Goal: Task Accomplishment & Management: Use online tool/utility

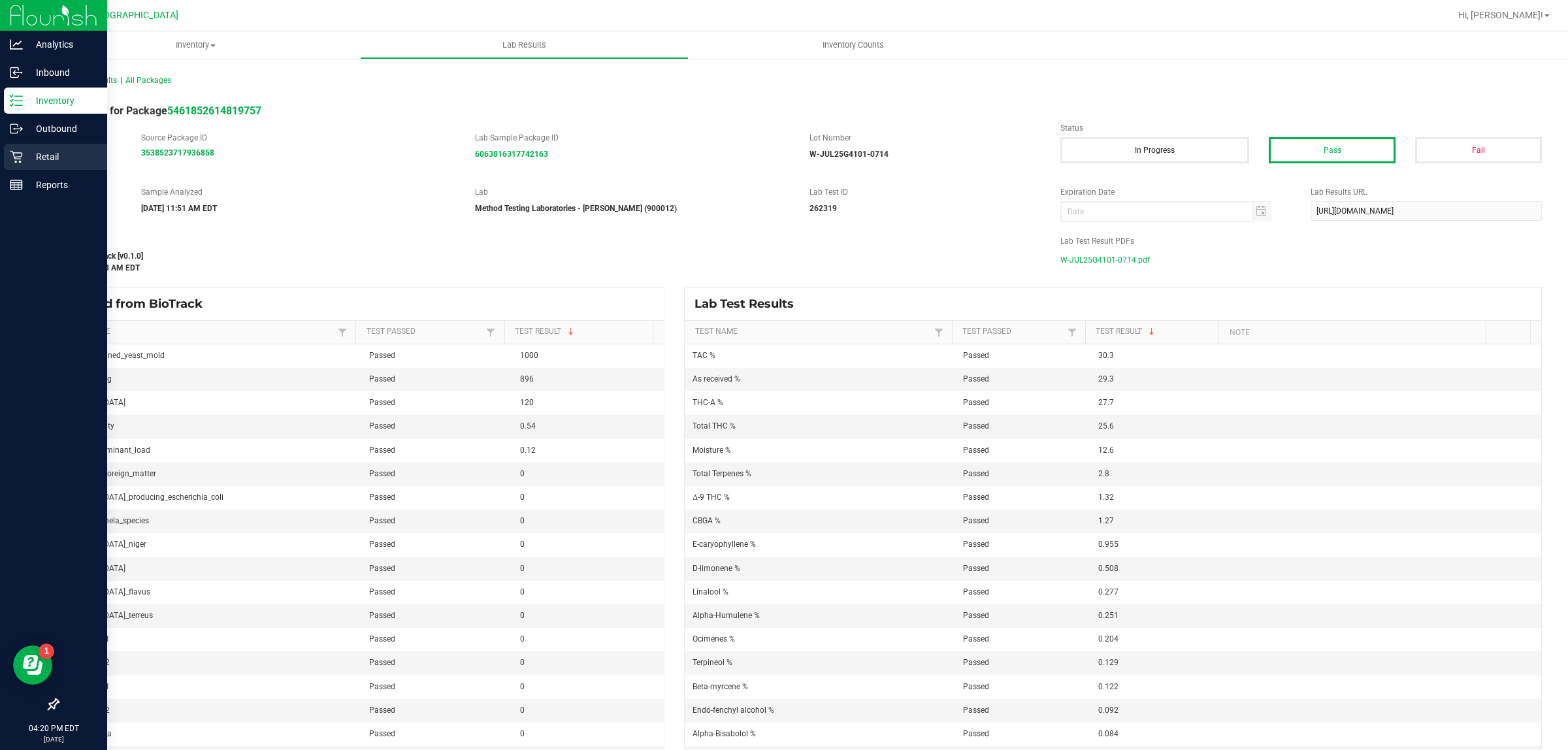
click at [17, 150] on icon at bounding box center [16, 157] width 13 height 13
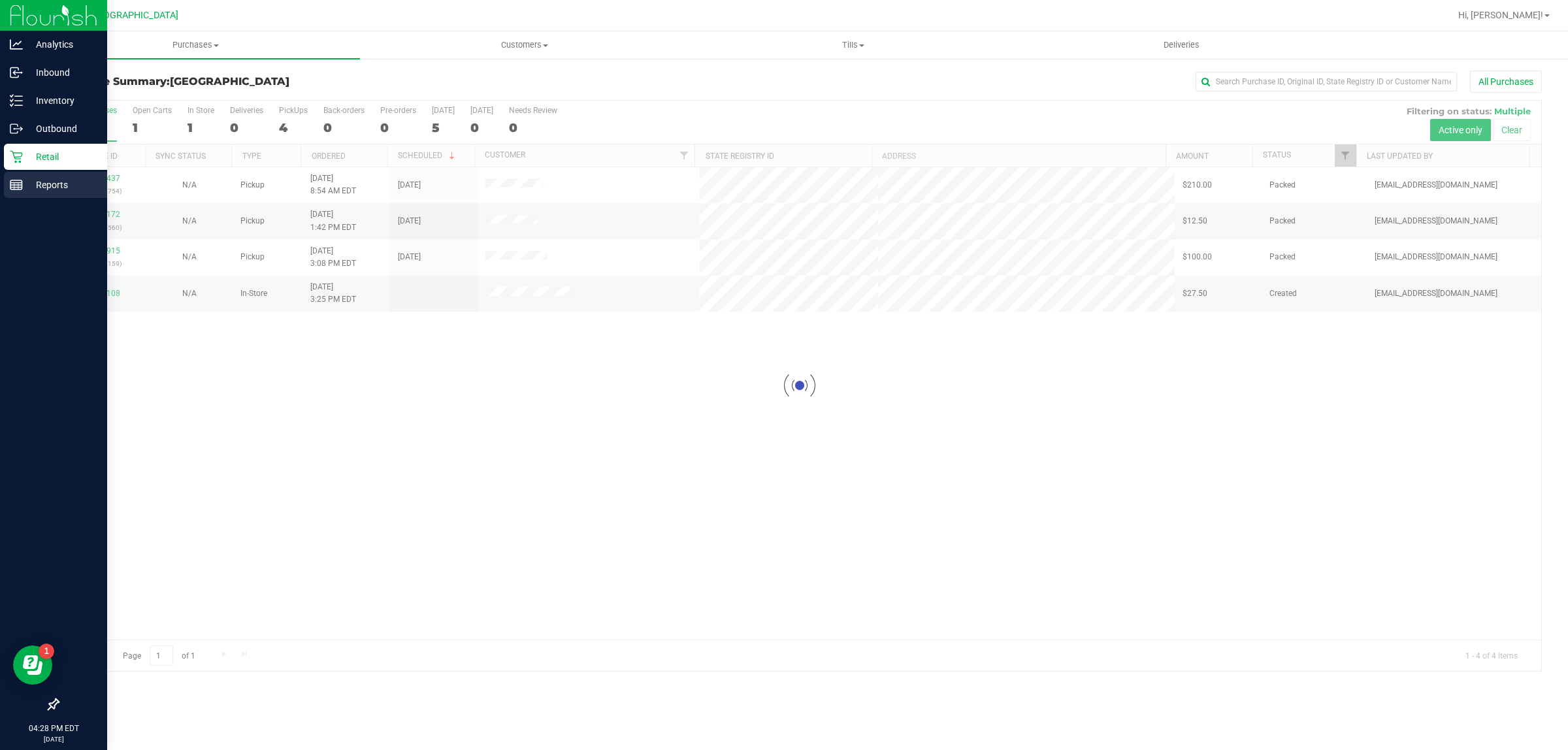
click at [43, 185] on p "Reports" at bounding box center [62, 185] width 78 height 16
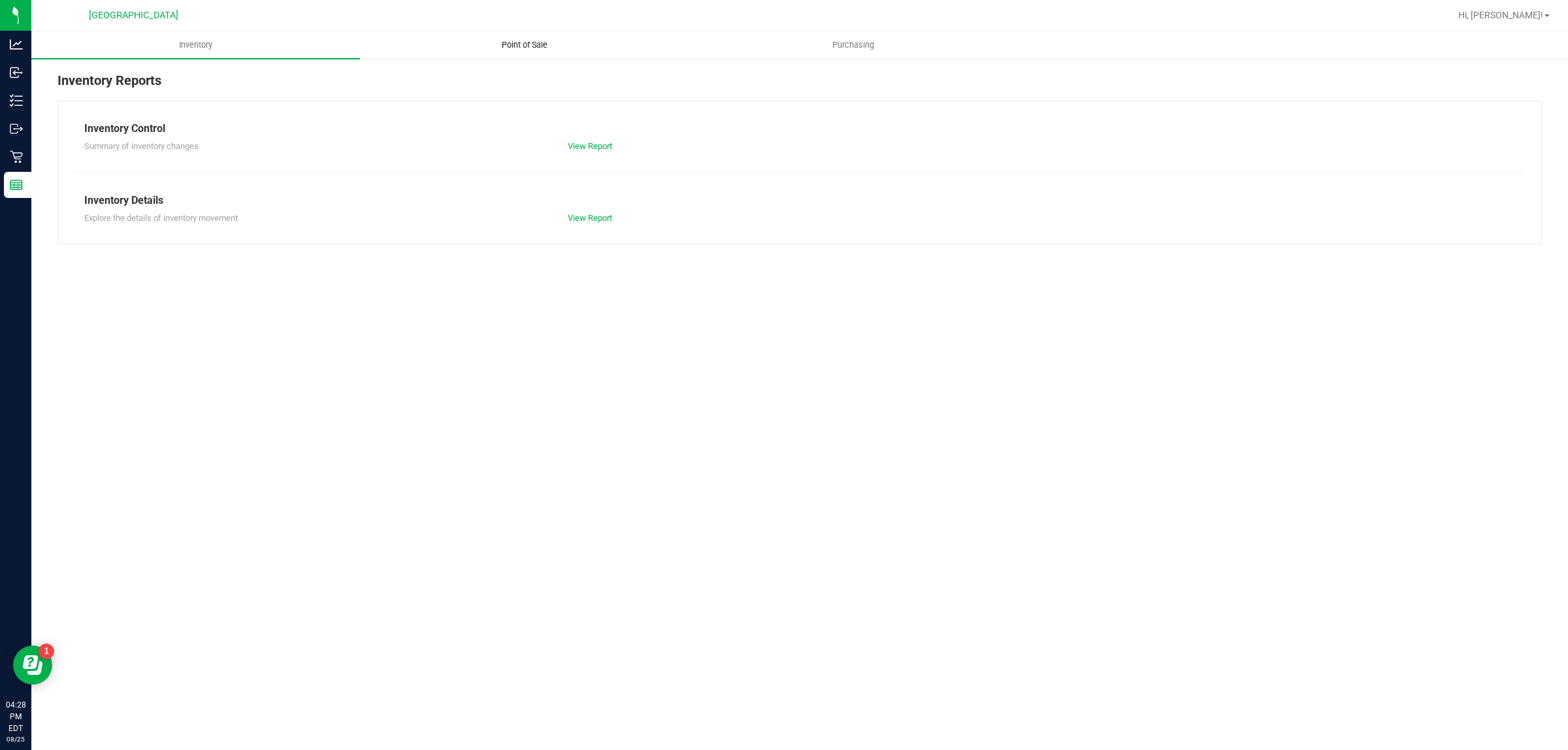
click at [524, 44] on span "Point of Sale" at bounding box center [524, 45] width 81 height 12
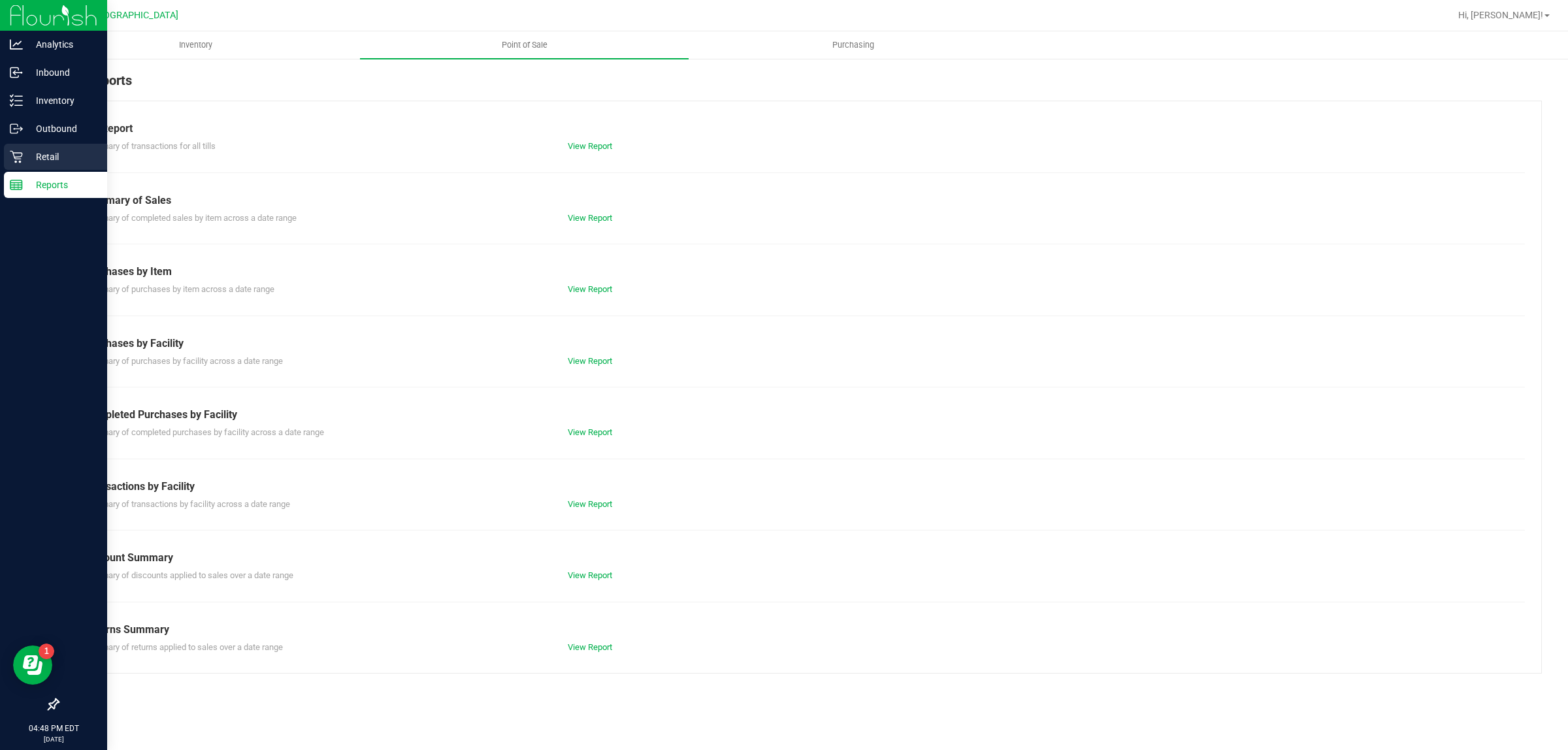
click at [27, 154] on p "Retail" at bounding box center [62, 157] width 78 height 16
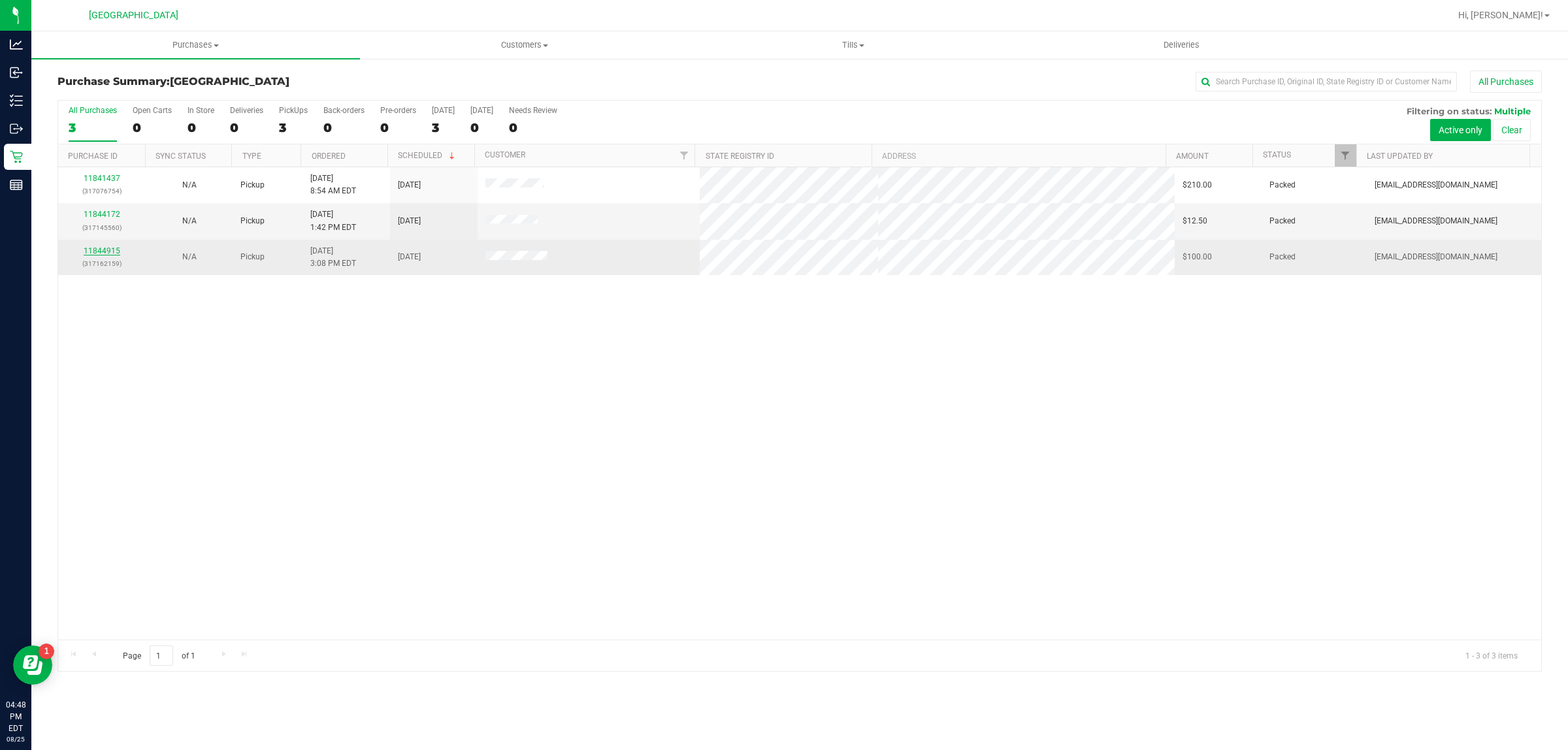
click at [113, 255] on link "11844915" at bounding box center [102, 251] width 37 height 9
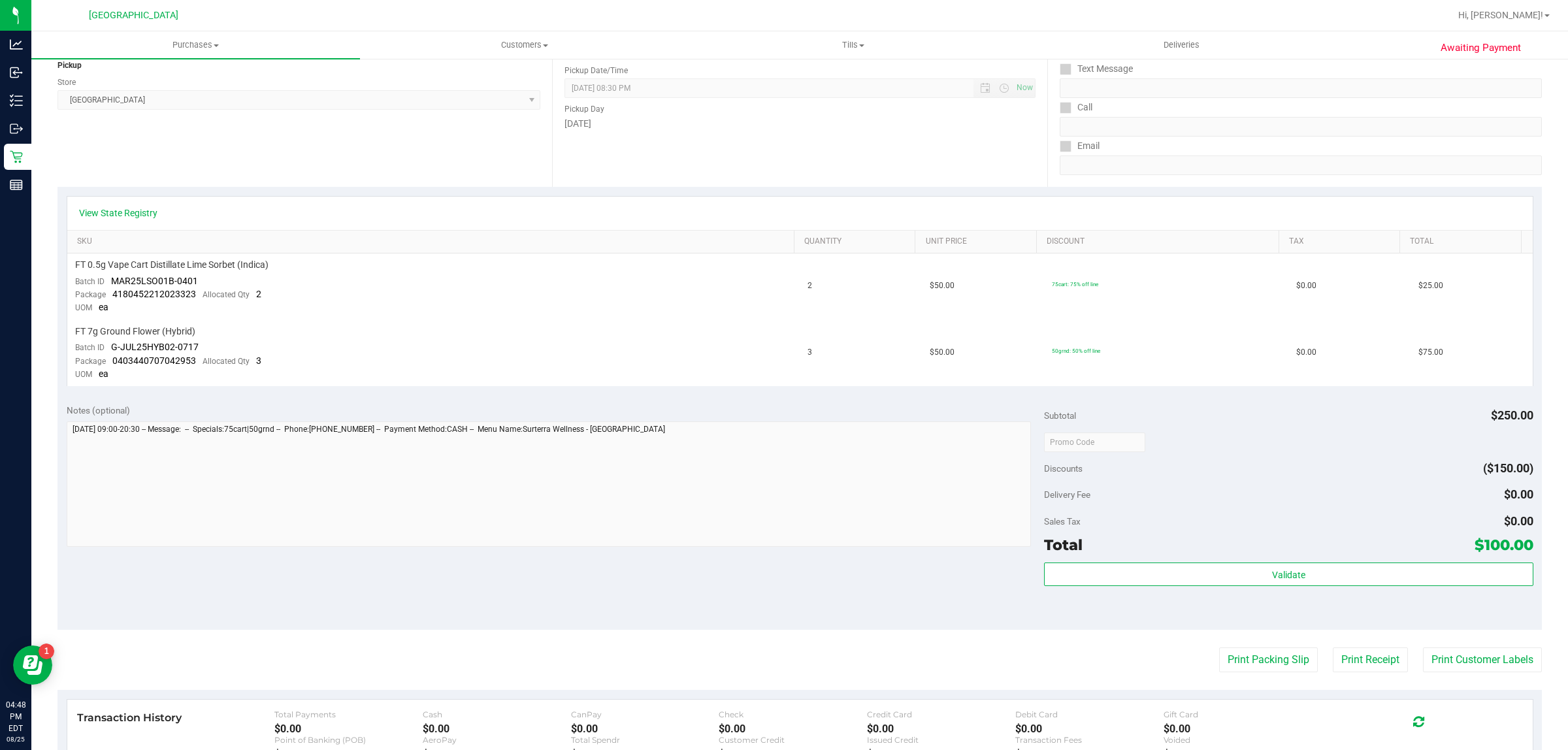
scroll to position [327, 0]
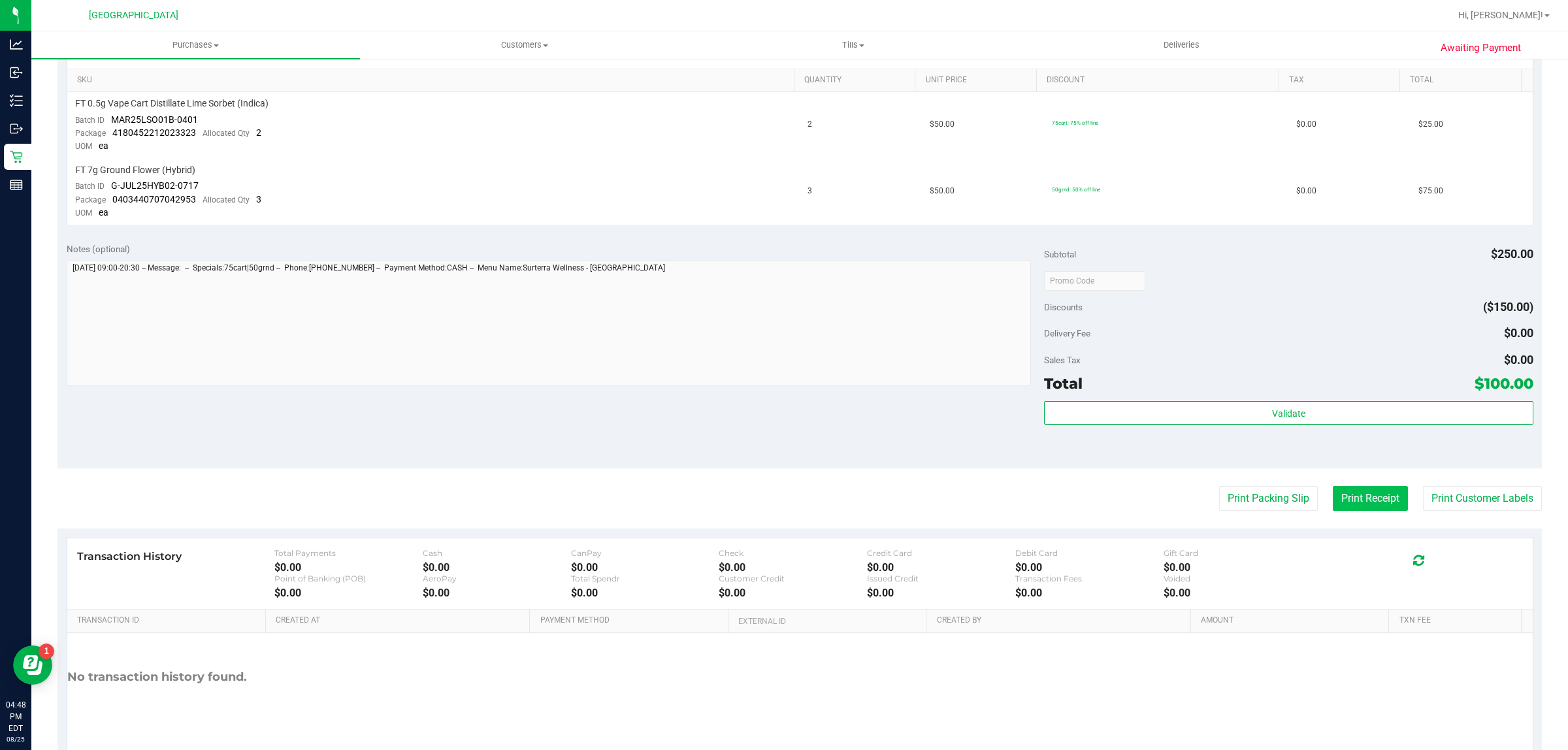
click at [1365, 495] on button "Print Receipt" at bounding box center [1371, 499] width 75 height 25
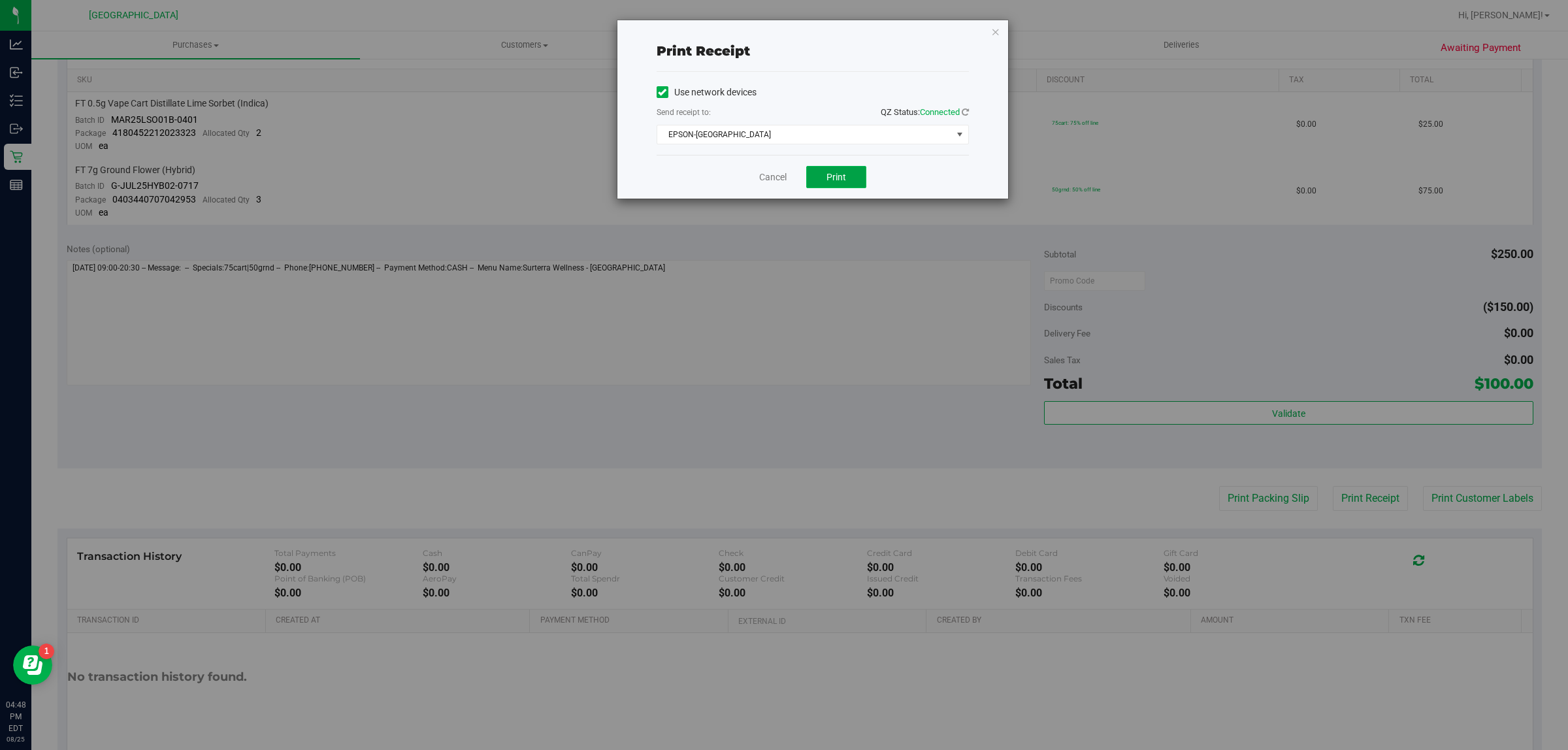
click at [834, 180] on span "Print" at bounding box center [836, 177] width 20 height 11
click at [998, 24] on icon "button" at bounding box center [996, 32] width 9 height 16
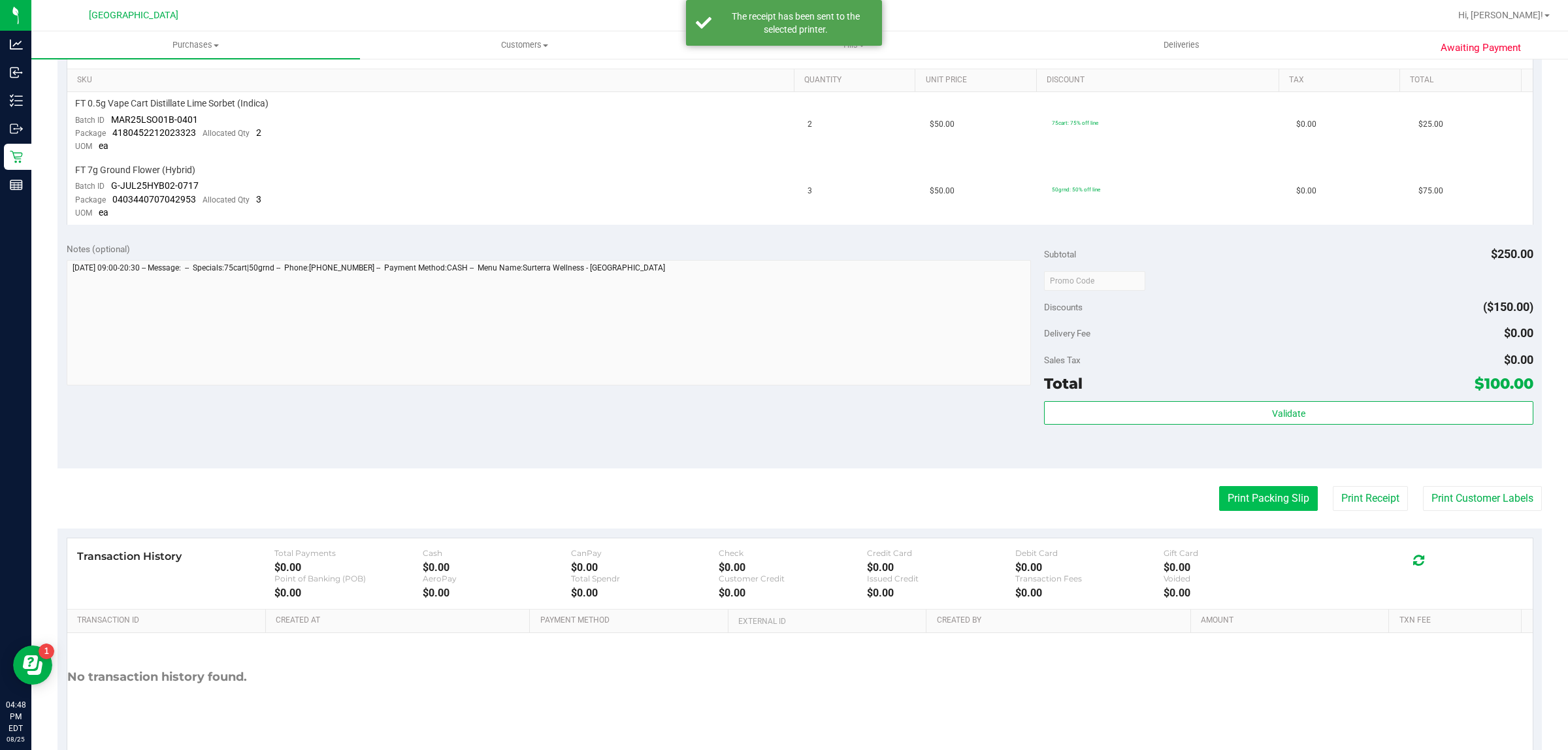
click at [1265, 503] on button "Print Packing Slip" at bounding box center [1269, 499] width 99 height 25
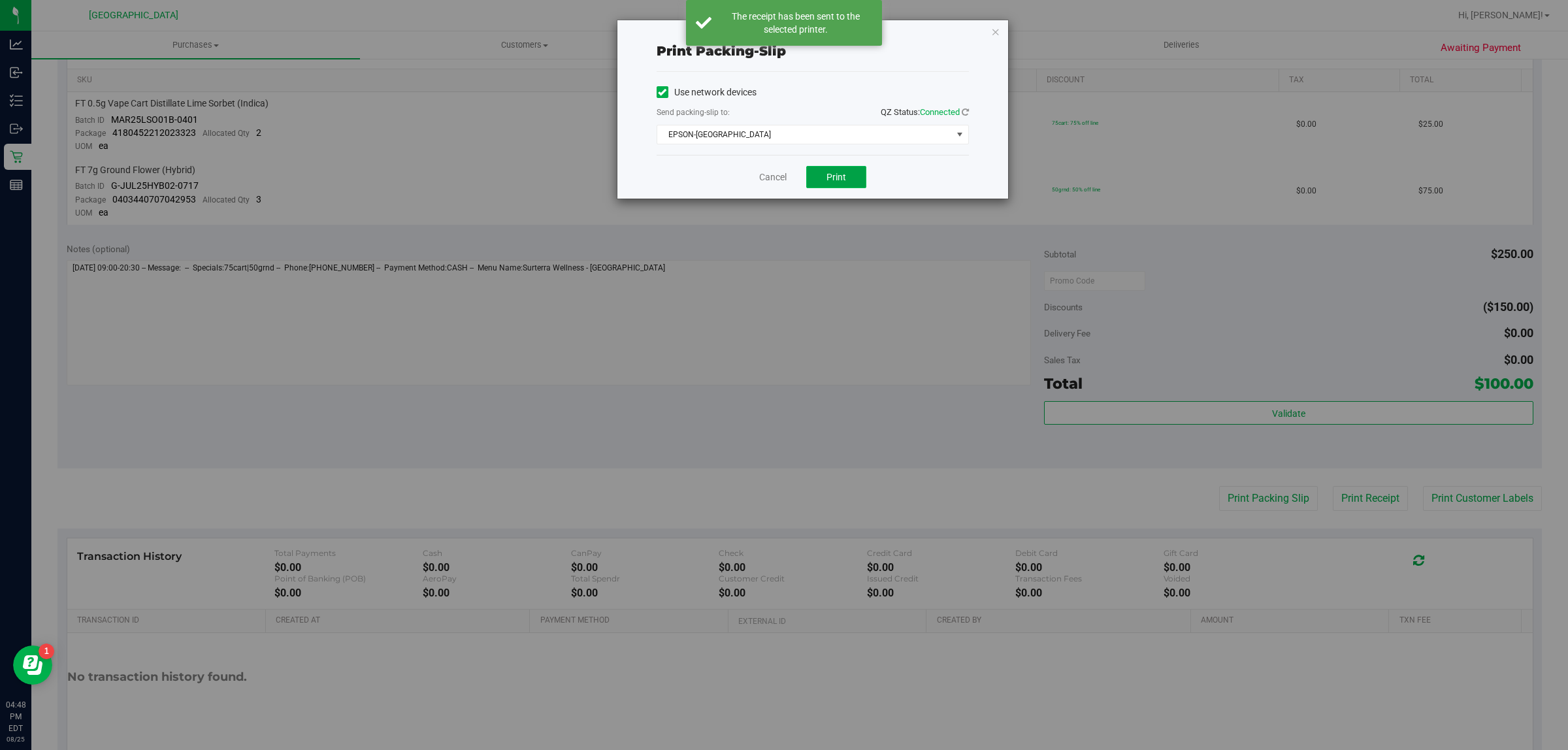
click at [834, 175] on span "Print" at bounding box center [836, 177] width 20 height 11
click at [995, 31] on icon "button" at bounding box center [996, 32] width 9 height 16
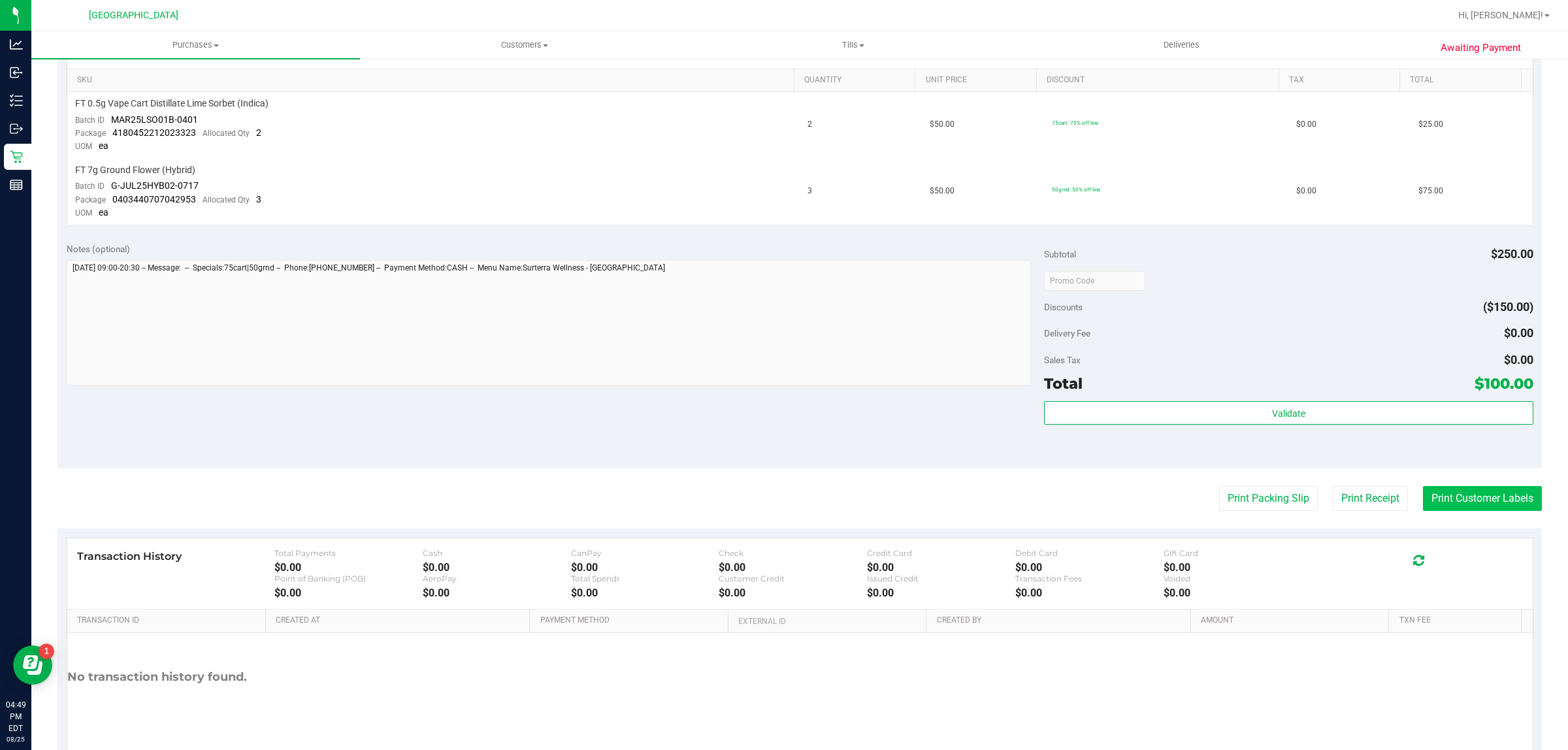
click at [1488, 491] on button "Print Customer Labels" at bounding box center [1482, 499] width 119 height 25
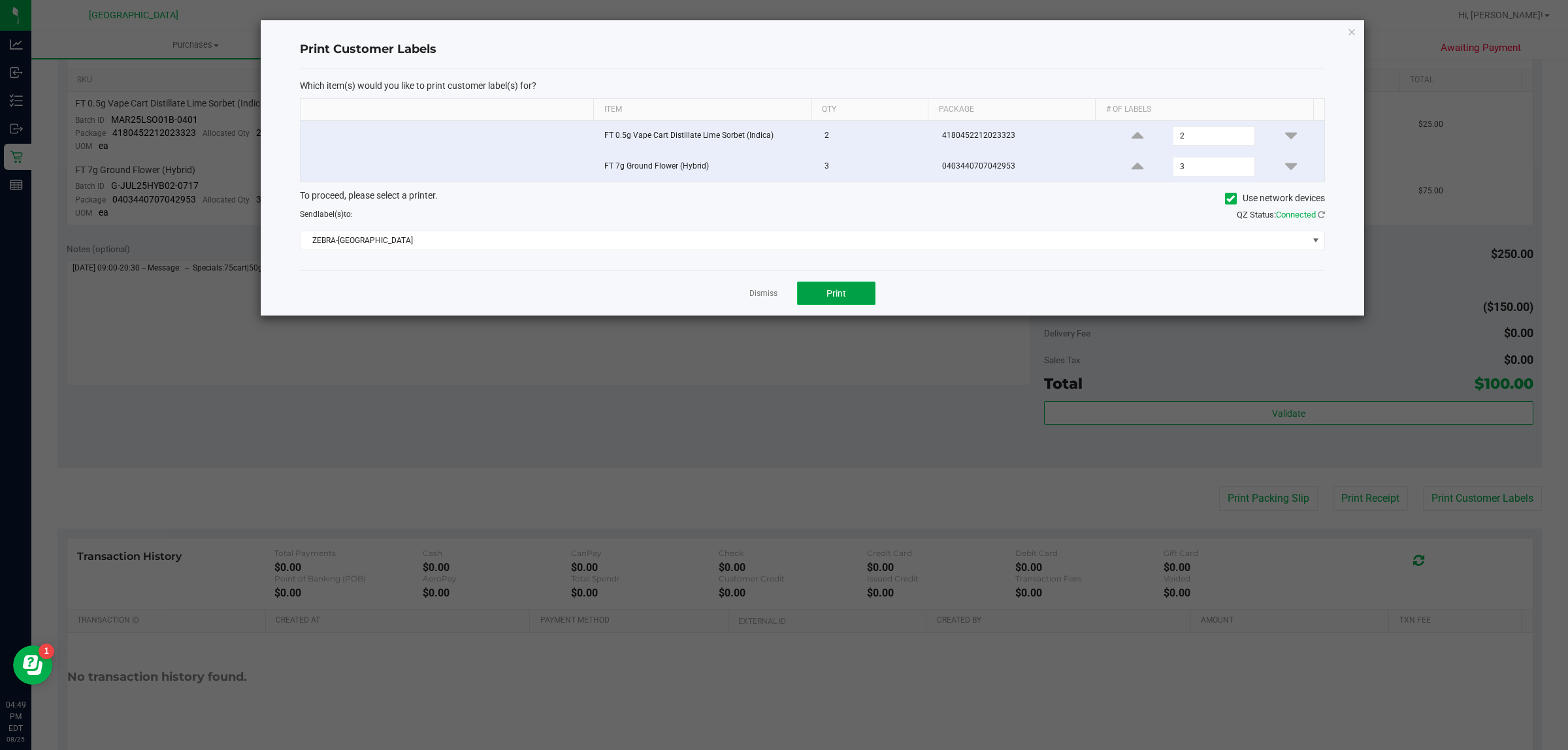
click at [851, 289] on button "Print" at bounding box center [836, 293] width 78 height 24
click at [1353, 27] on icon "button" at bounding box center [1352, 32] width 9 height 16
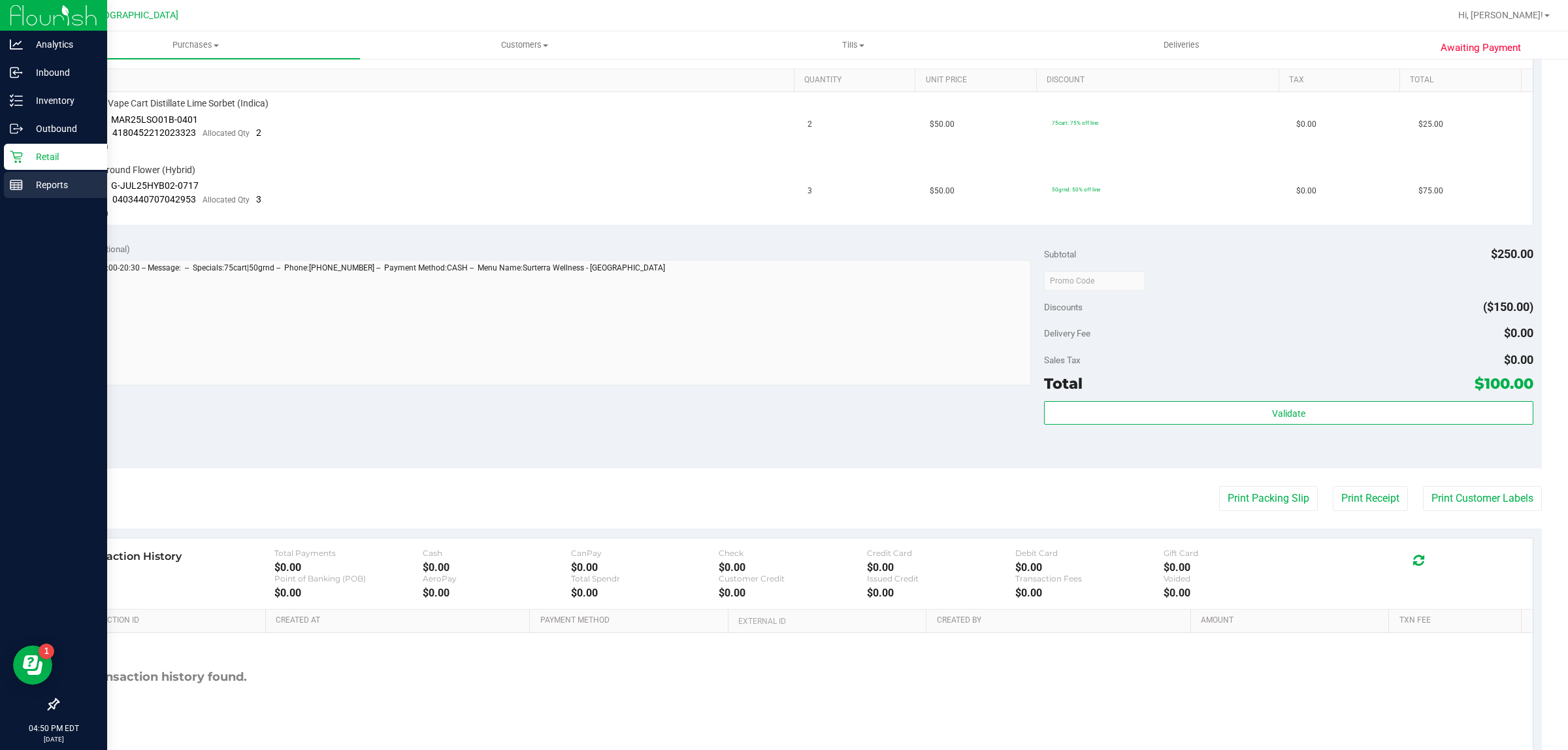
click at [20, 188] on icon at bounding box center [16, 185] width 13 height 13
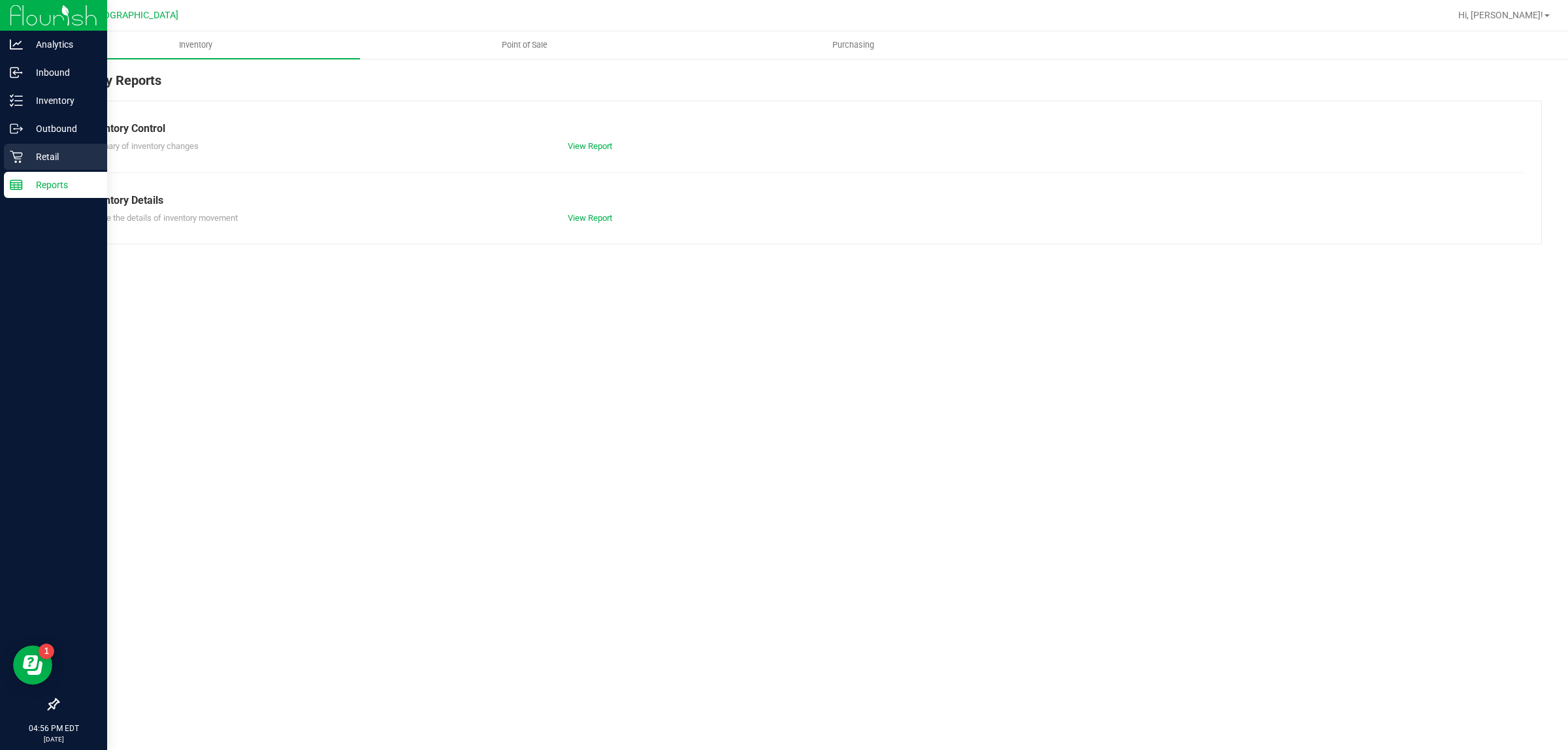
click at [11, 168] on div "Retail" at bounding box center [55, 157] width 103 height 26
